Goal: Information Seeking & Learning: Learn about a topic

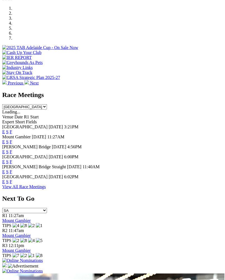
scroll to position [180, 0]
click at [12, 129] on link "F" at bounding box center [11, 131] width 2 height 5
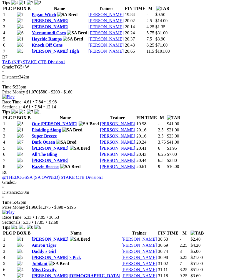
scroll to position [841, 0]
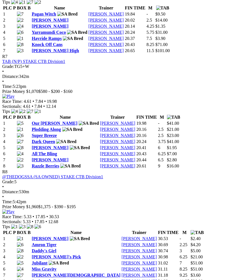
click at [52, 155] on link "All The Bling" at bounding box center [44, 153] width 25 height 5
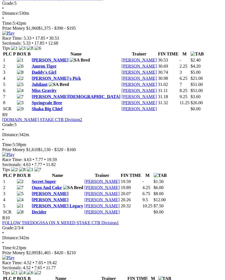
scroll to position [1020, 0]
click at [60, 99] on link "[PERSON_NAME][DEMOGRAPHIC_DATA]" at bounding box center [76, 96] width 89 height 5
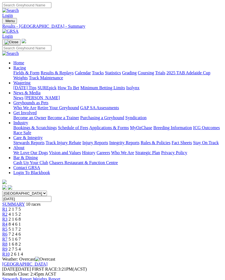
scroll to position [1029, 0]
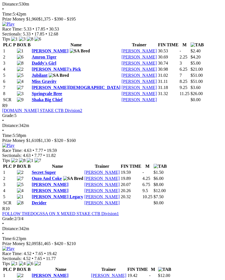
click at [14, 22] on img at bounding box center [8, 24] width 12 height 5
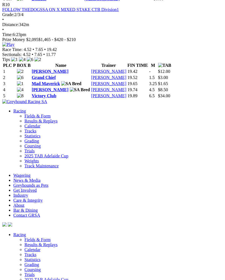
scroll to position [1233, 0]
click at [14, 47] on img at bounding box center [8, 44] width 12 height 5
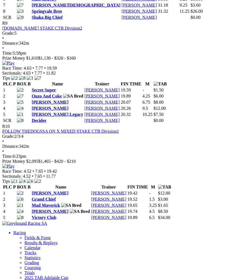
scroll to position [1108, 0]
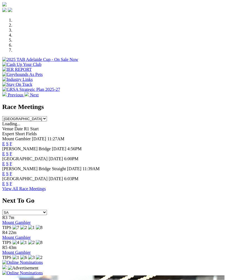
scroll to position [168, 0]
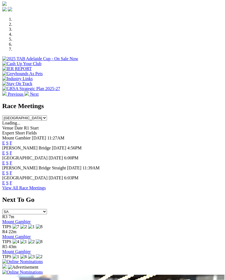
click at [12, 151] on link "F" at bounding box center [11, 153] width 2 height 5
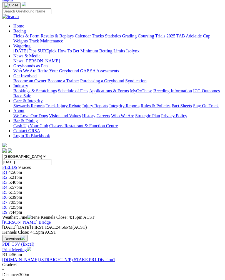
scroll to position [36, 0]
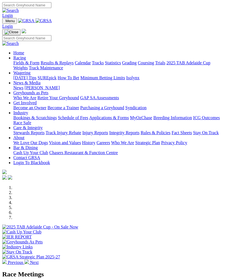
scroll to position [177, 0]
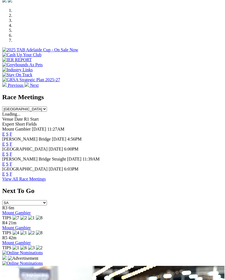
click at [218, 147] on div "Angle Park 25 Aug 25 6:00PM E S F" at bounding box center [112, 152] width 220 height 10
click at [12, 152] on link "F" at bounding box center [11, 154] width 2 height 5
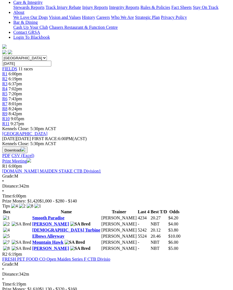
scroll to position [136, 0]
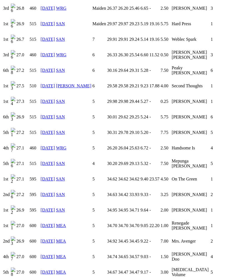
scroll to position [440, 0]
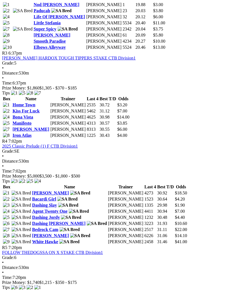
scroll to position [426, 4]
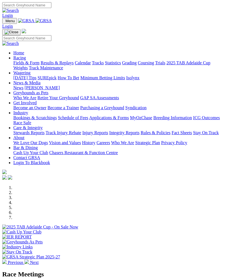
scroll to position [177, 0]
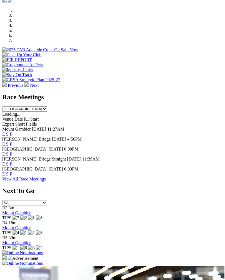
click at [12, 162] on link "F" at bounding box center [11, 164] width 2 height 5
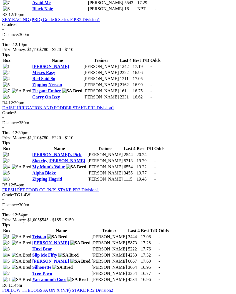
scroll to position [448, 0]
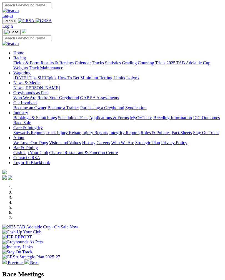
scroll to position [177, 0]
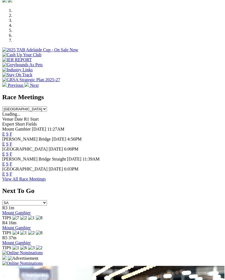
click at [12, 172] on link "F" at bounding box center [11, 174] width 2 height 5
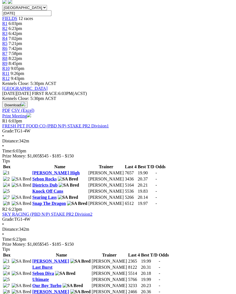
scroll to position [186, 0]
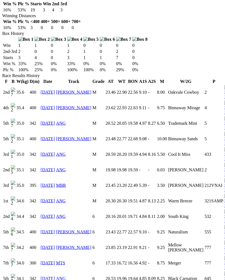
scroll to position [343, 0]
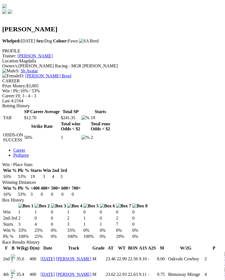
scroll to position [173, 0]
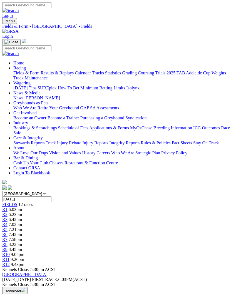
scroll to position [196, 0]
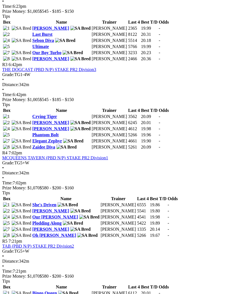
scroll to position [416, 0]
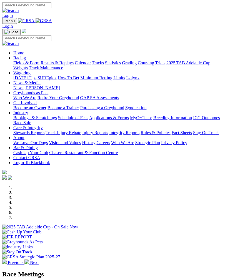
scroll to position [177, 0]
